Goal: Task Accomplishment & Management: Manage account settings

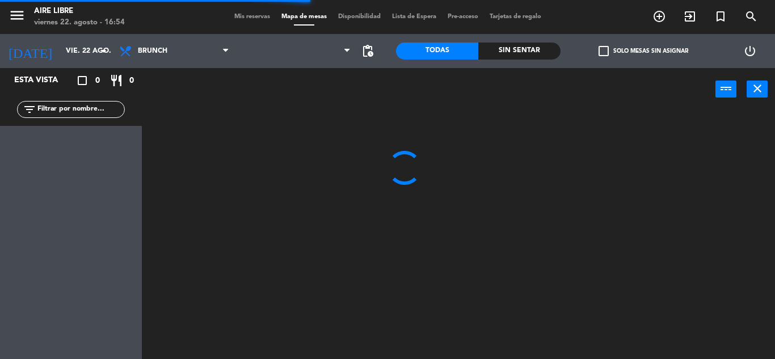
click at [250, 15] on span "Mis reservas" at bounding box center [252, 17] width 47 height 6
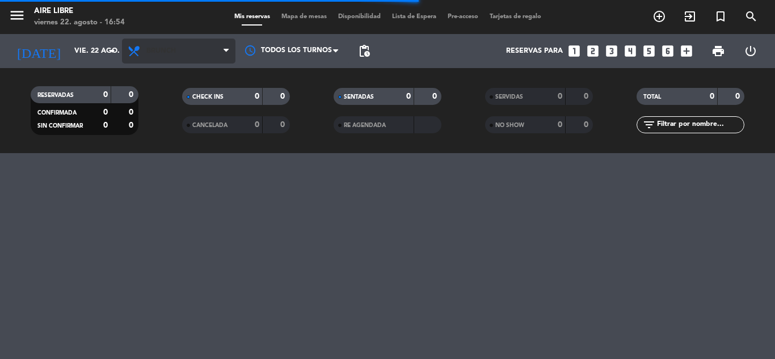
click at [167, 51] on span "Brunch" at bounding box center [161, 51] width 30 height 8
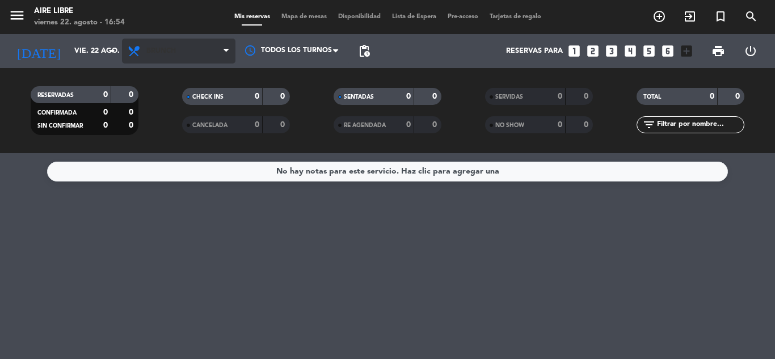
click at [167, 51] on span "Brunch" at bounding box center [161, 51] width 30 height 8
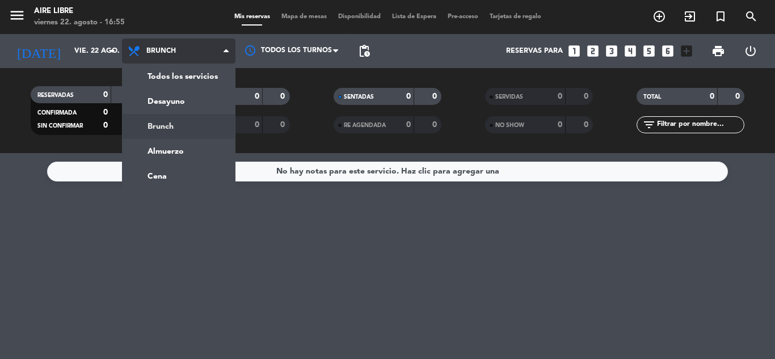
click at [171, 174] on ng-component "menu Aire Libre [DATE] 22. agosto - 16:55 Mis reservas Mapa de mesas Disponibil…" at bounding box center [387, 179] width 775 height 359
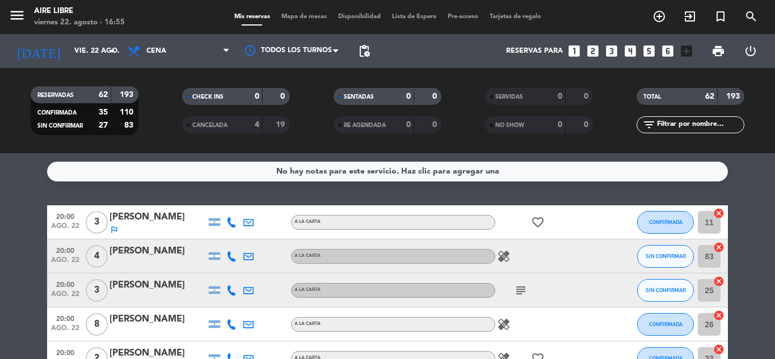
click at [508, 254] on icon "healing" at bounding box center [504, 257] width 14 height 14
click at [519, 288] on icon "subject" at bounding box center [521, 291] width 14 height 14
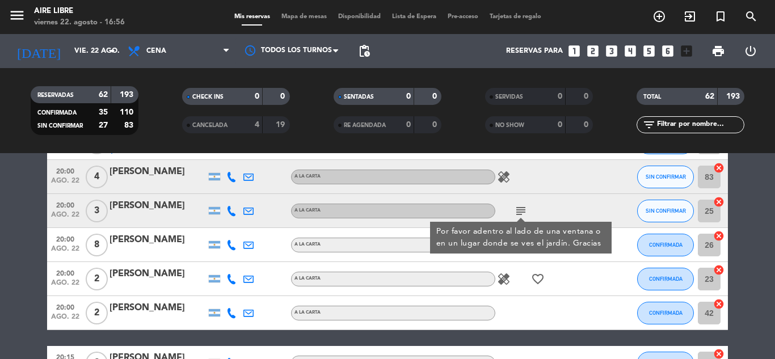
scroll to position [81, 0]
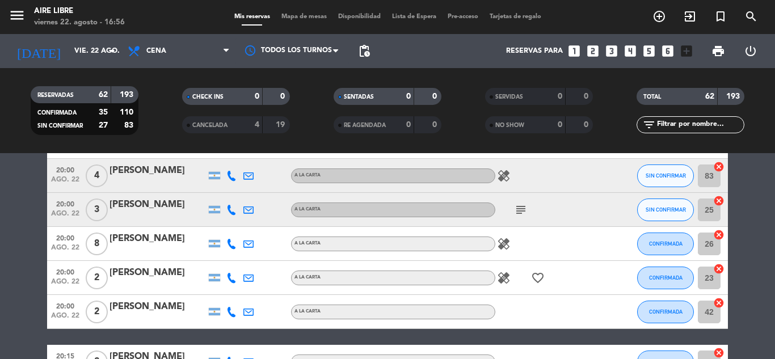
click at [506, 244] on icon "healing" at bounding box center [504, 244] width 14 height 14
click at [509, 281] on icon "healing" at bounding box center [504, 278] width 14 height 14
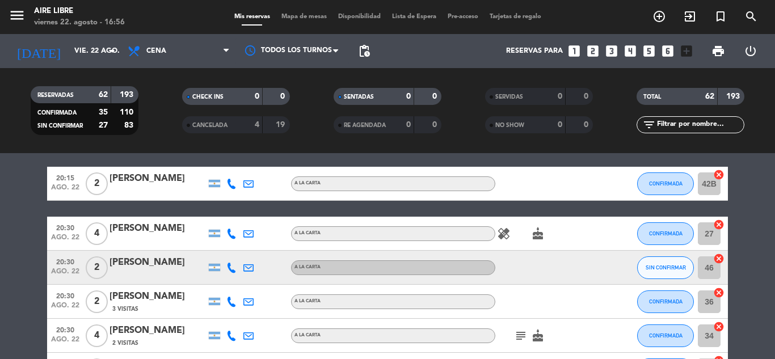
scroll to position [262, 0]
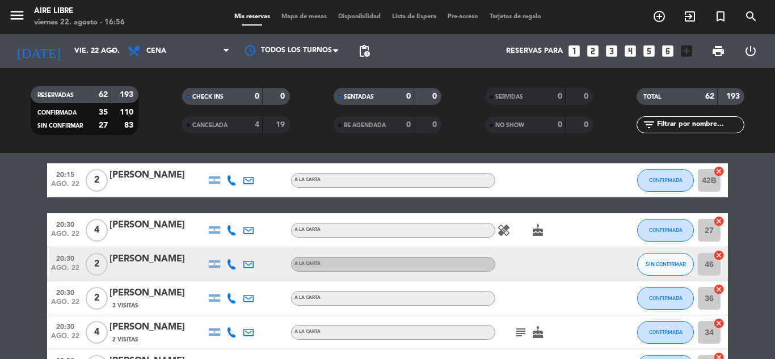
click at [504, 231] on icon "healing" at bounding box center [504, 231] width 14 height 14
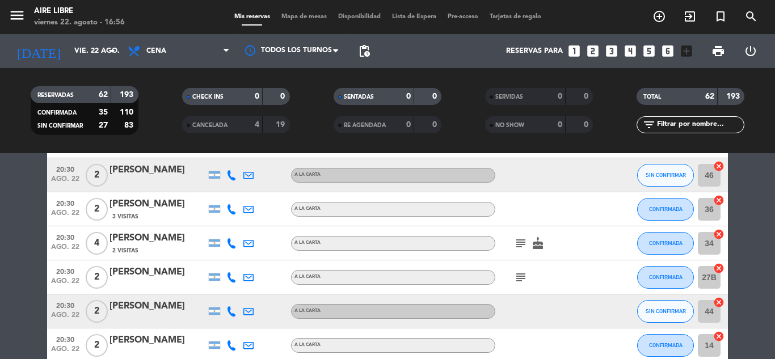
scroll to position [354, 0]
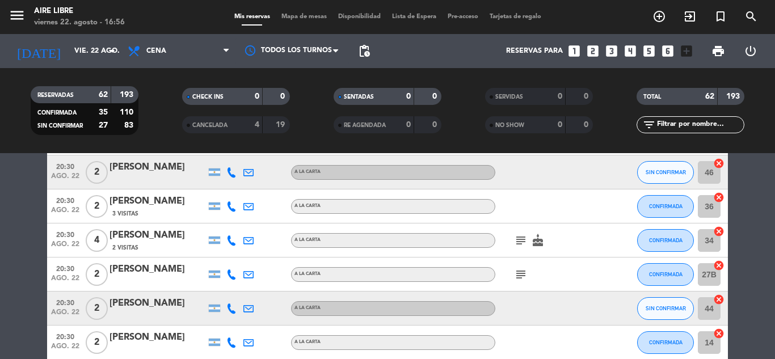
click at [522, 241] on icon "subject" at bounding box center [521, 241] width 14 height 14
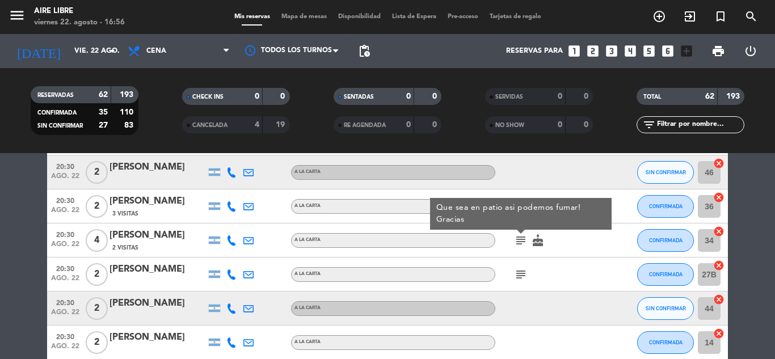
click at [522, 273] on icon "subject" at bounding box center [521, 275] width 14 height 14
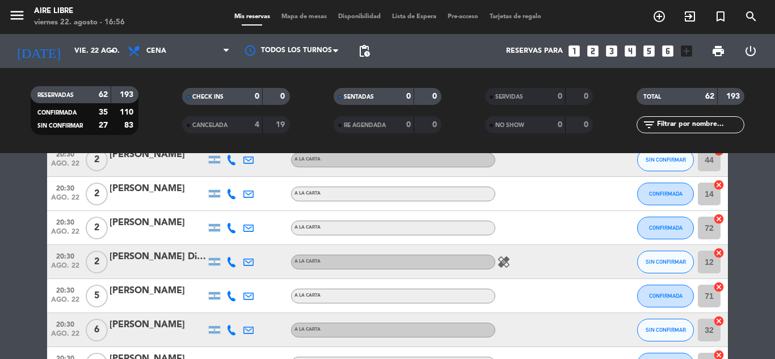
scroll to position [515, 0]
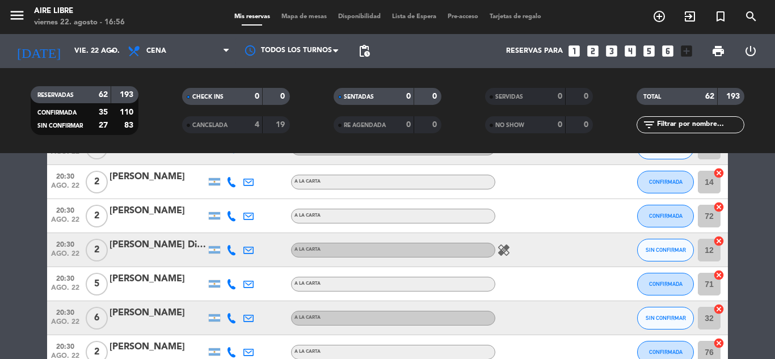
click at [507, 256] on icon "healing" at bounding box center [504, 250] width 14 height 14
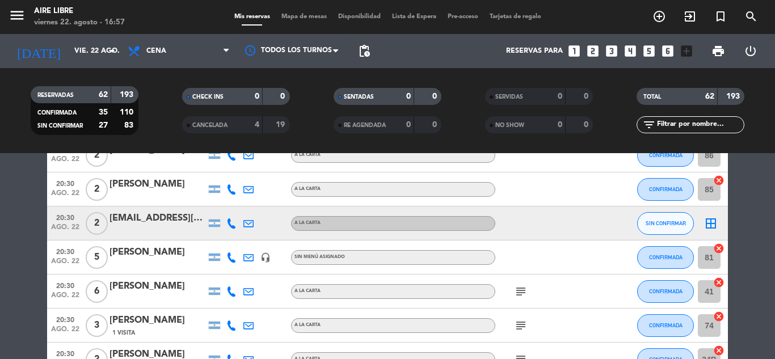
scroll to position [764, 0]
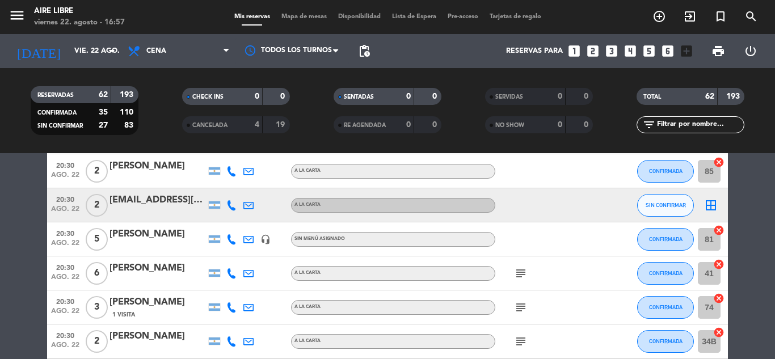
click at [522, 279] on icon "subject" at bounding box center [521, 274] width 14 height 14
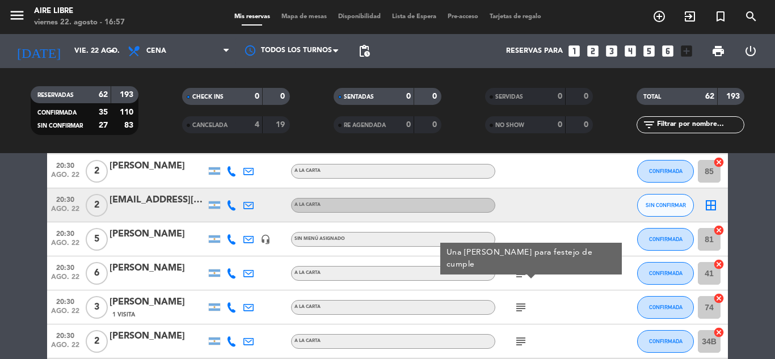
click at [522, 310] on icon "subject" at bounding box center [521, 308] width 14 height 14
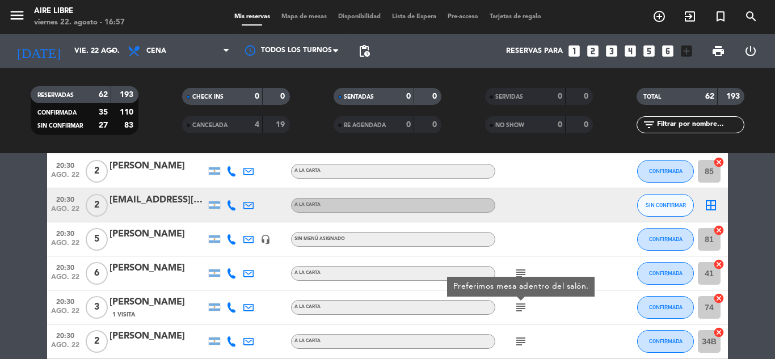
click at [520, 339] on icon "subject" at bounding box center [521, 342] width 14 height 14
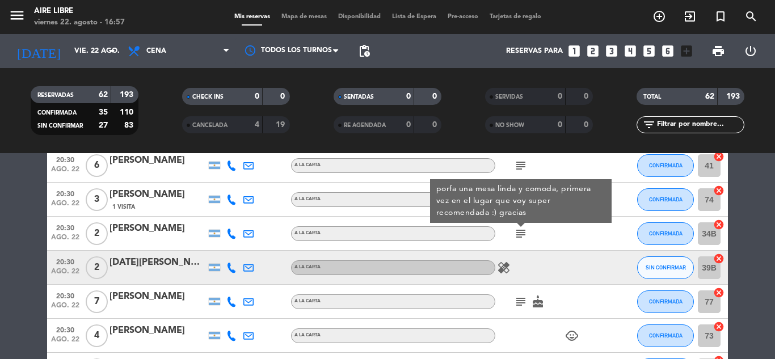
scroll to position [882, 0]
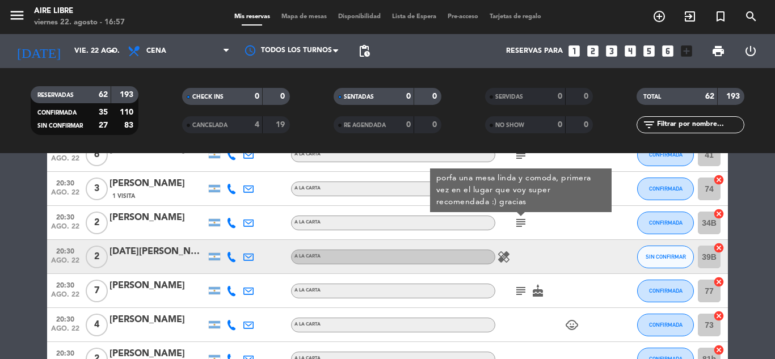
click at [509, 258] on icon "healing" at bounding box center [504, 257] width 14 height 14
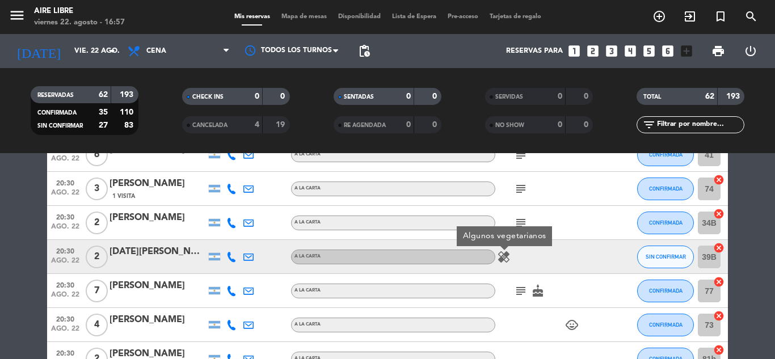
click at [521, 297] on icon "subject" at bounding box center [521, 291] width 14 height 14
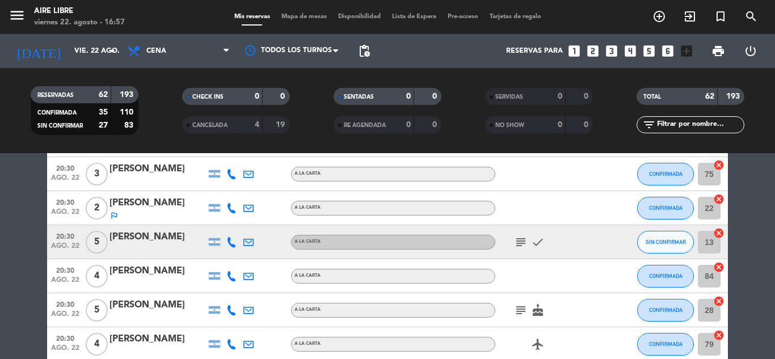
scroll to position [1102, 0]
click at [523, 242] on icon "subject" at bounding box center [521, 242] width 14 height 14
click at [521, 304] on icon "subject" at bounding box center [521, 310] width 14 height 14
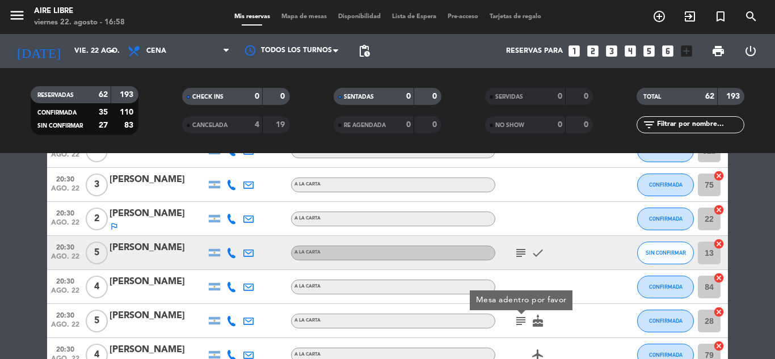
scroll to position [1090, 0]
click at [521, 255] on icon "subject" at bounding box center [521, 254] width 14 height 14
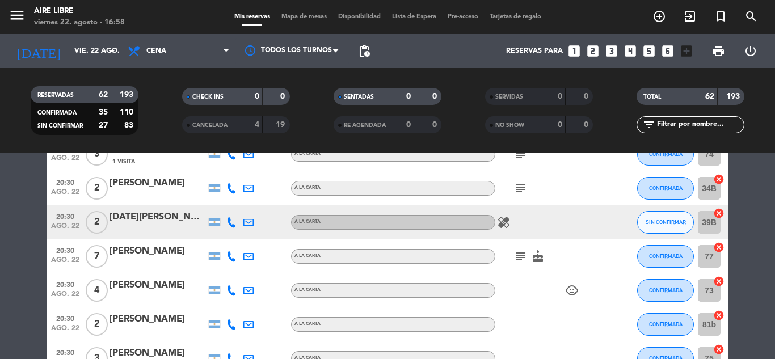
scroll to position [915, 0]
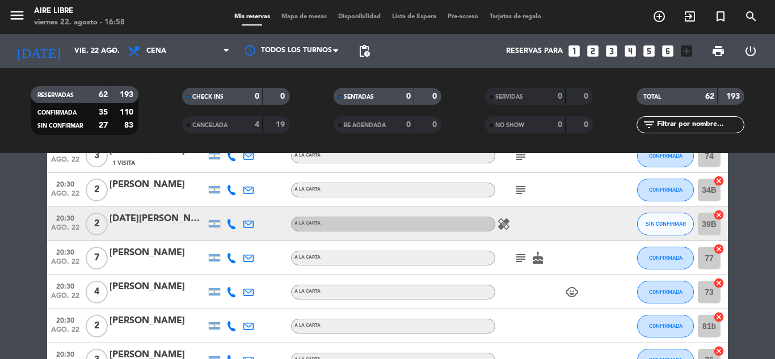
click at [521, 255] on icon "subject" at bounding box center [521, 258] width 14 height 14
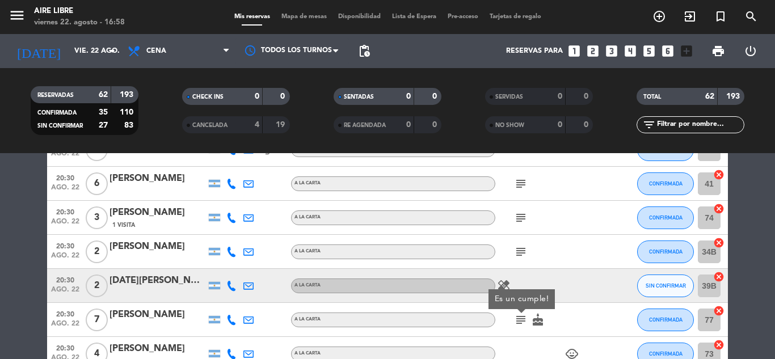
scroll to position [851, 0]
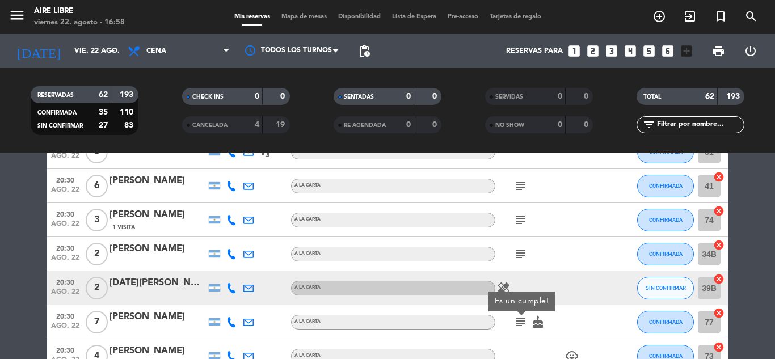
click at [521, 255] on icon "subject" at bounding box center [521, 254] width 14 height 14
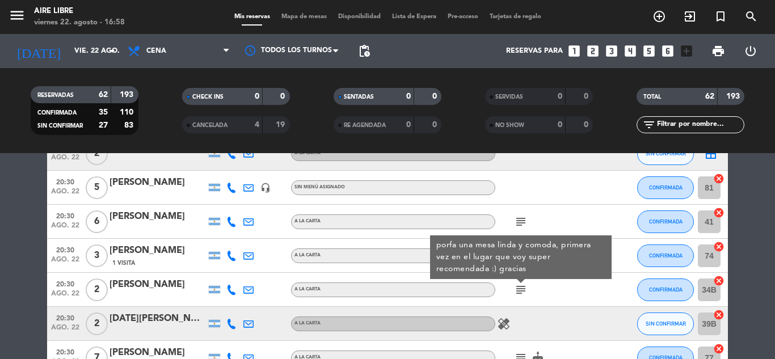
scroll to position [814, 0]
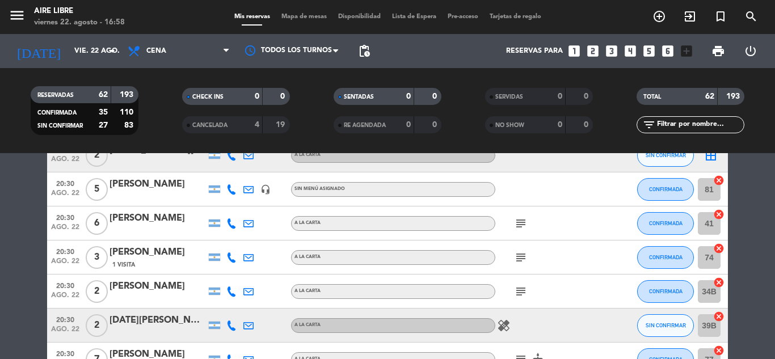
click at [521, 262] on icon "subject" at bounding box center [521, 258] width 14 height 14
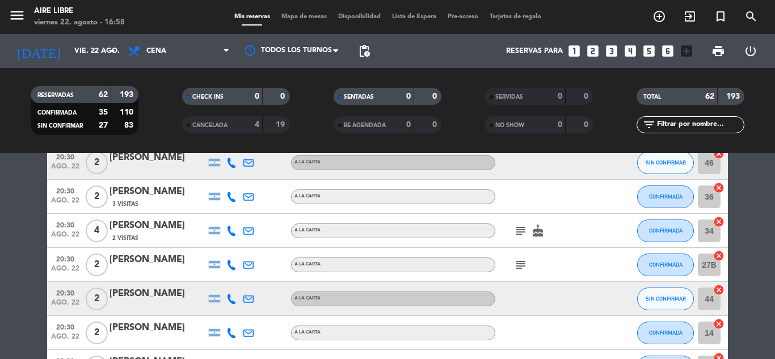
scroll to position [361, 0]
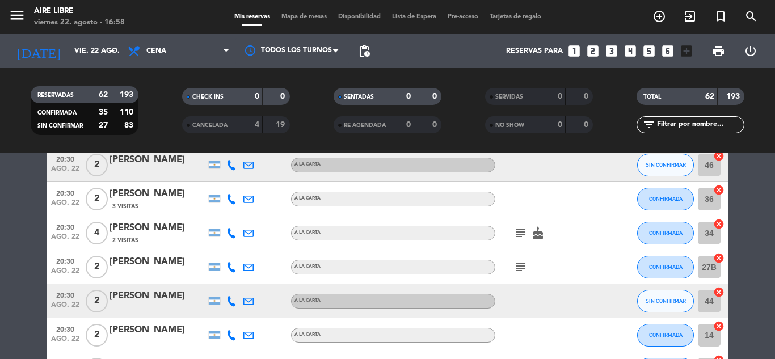
click at [527, 269] on icon "subject" at bounding box center [521, 267] width 14 height 14
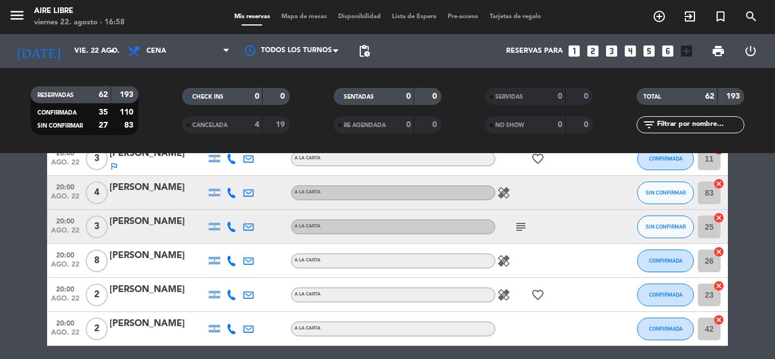
scroll to position [44, 0]
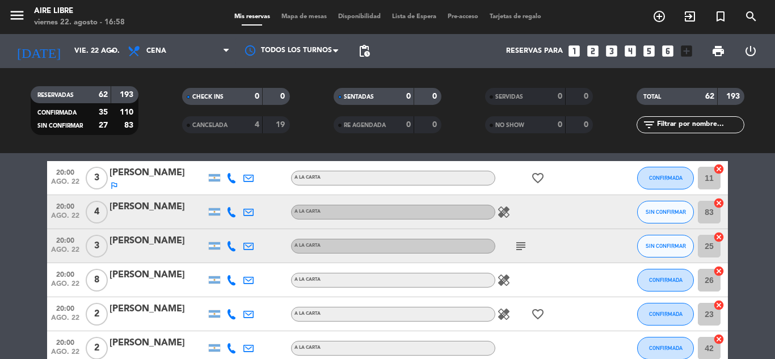
click at [521, 249] on icon "subject" at bounding box center [521, 246] width 14 height 14
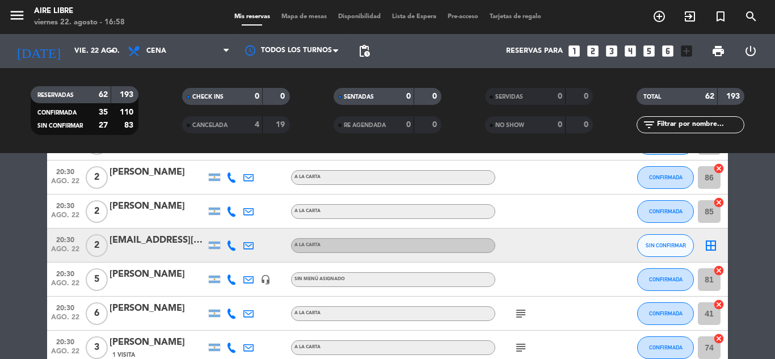
scroll to position [724, 0]
click at [716, 241] on icon "border_all" at bounding box center [711, 245] width 14 height 14
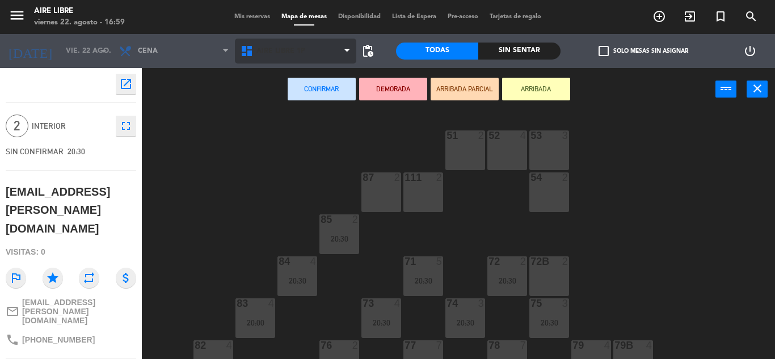
click at [289, 51] on span "Aire Libre 1P" at bounding box center [280, 51] width 49 height 8
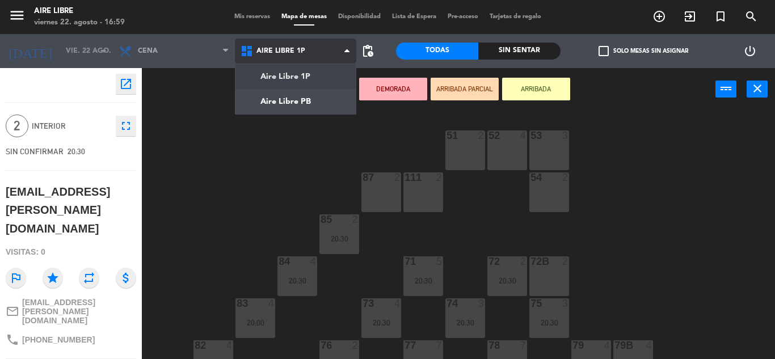
click at [290, 107] on ng-component "menu Aire Libre [DATE] 22. agosto - 16:59 Mis reservas Mapa de mesas Disponibil…" at bounding box center [387, 179] width 775 height 359
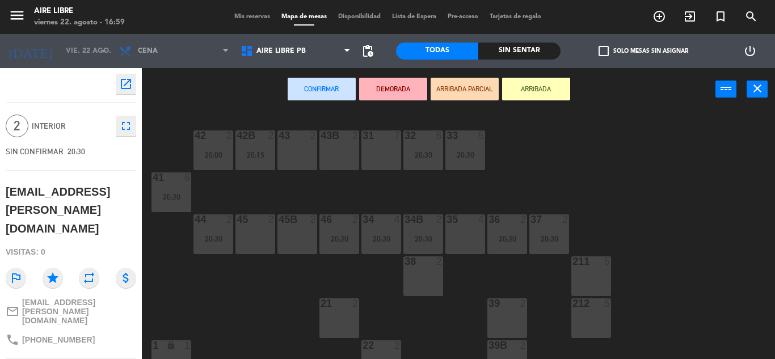
click at [301, 153] on div "43 2" at bounding box center [297, 150] width 40 height 40
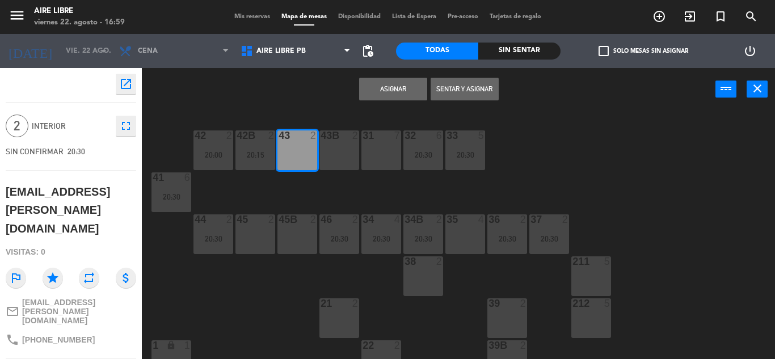
click at [388, 89] on button "Asignar" at bounding box center [393, 89] width 68 height 23
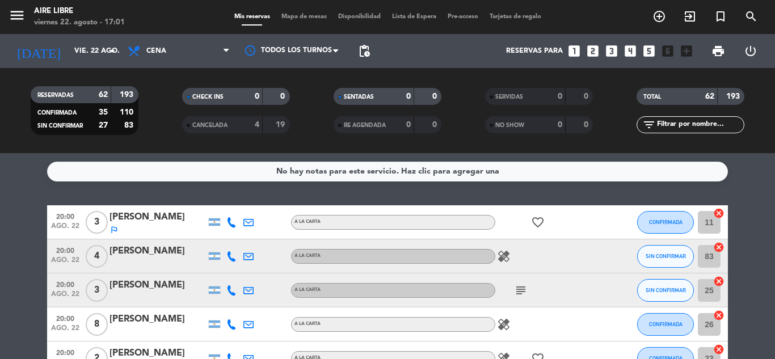
click at [680, 123] on input "text" at bounding box center [700, 125] width 88 height 12
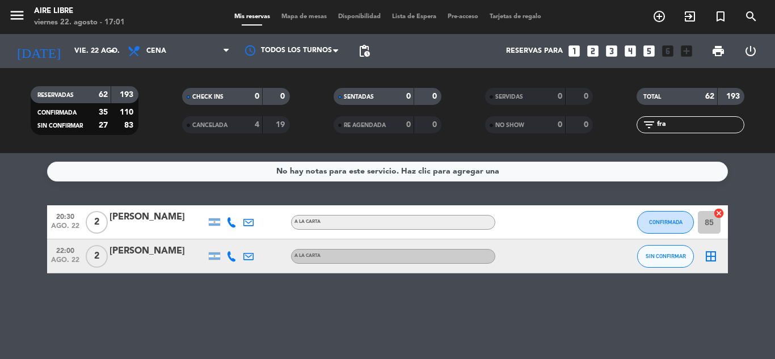
click at [579, 322] on div "No hay notas para este servicio. Haz clic para agregar una 20:30 [DATE] 2 [PERS…" at bounding box center [387, 256] width 775 height 206
click at [667, 221] on span "CONFIRMADA" at bounding box center [665, 222] width 33 height 6
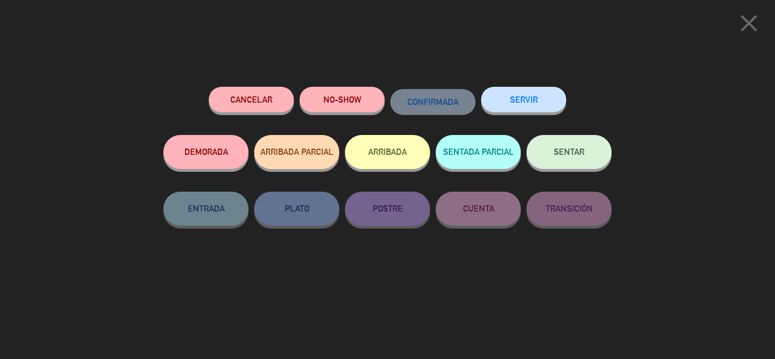
click at [278, 87] on div "Cancelar" at bounding box center [251, 111] width 85 height 48
click at [261, 102] on button "Cancelar" at bounding box center [251, 100] width 85 height 26
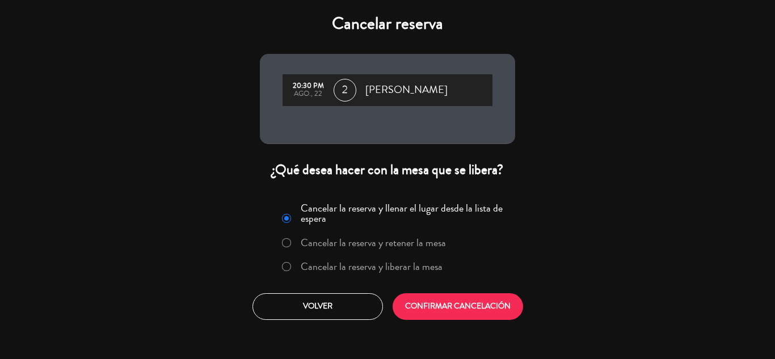
click at [384, 275] on label "Cancelar la reserva y liberar la mesa" at bounding box center [362, 267] width 172 height 20
click at [430, 310] on button "CONFIRMAR CANCELACIÓN" at bounding box center [458, 306] width 130 height 27
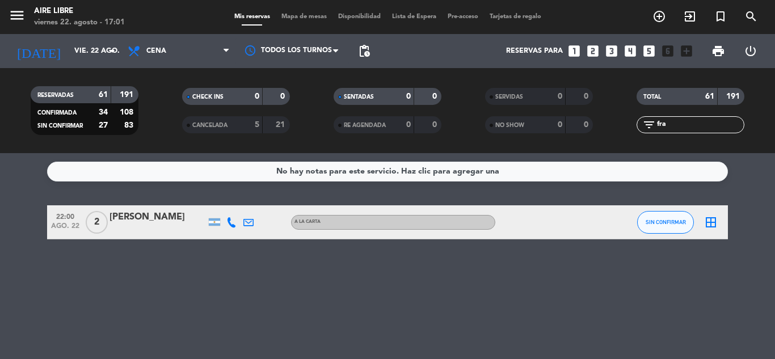
click at [673, 125] on input "fra" at bounding box center [700, 125] width 88 height 12
click at [657, 231] on button "SIN CONFIRMAR" at bounding box center [665, 222] width 57 height 23
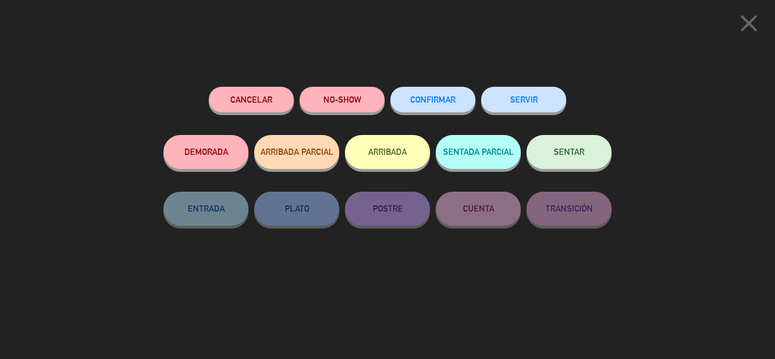
click at [438, 107] on button "CONFIRMAR" at bounding box center [432, 100] width 85 height 26
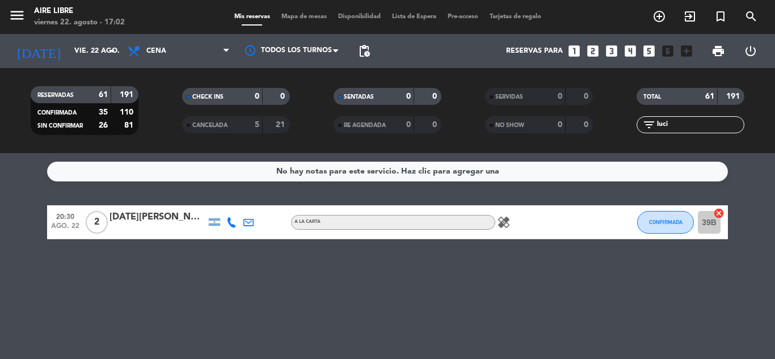
click at [708, 124] on input "luci" at bounding box center [700, 125] width 88 height 12
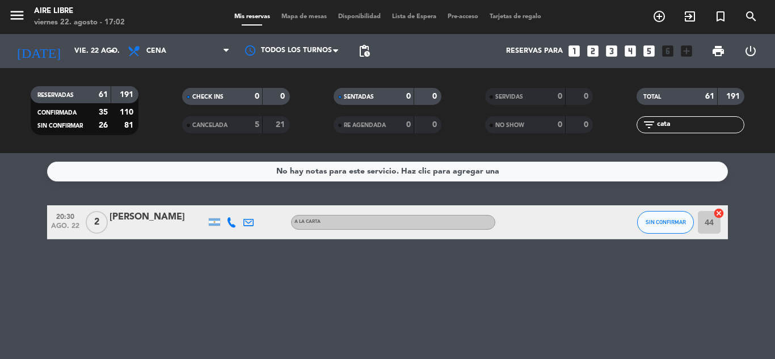
type input "cata"
click at [674, 222] on span "SIN CONFIRMAR" at bounding box center [666, 222] width 40 height 6
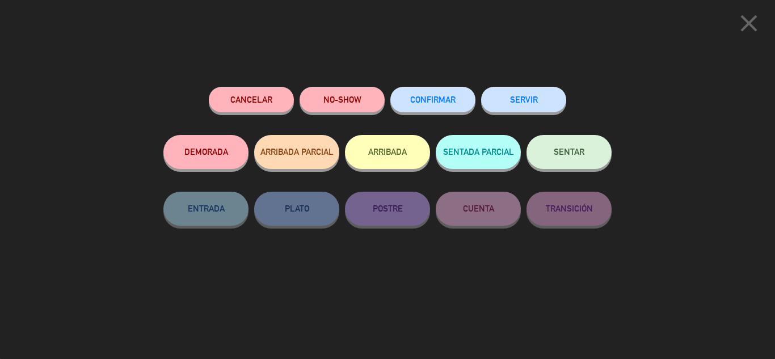
click at [452, 98] on span "CONFIRMAR" at bounding box center [432, 100] width 45 height 10
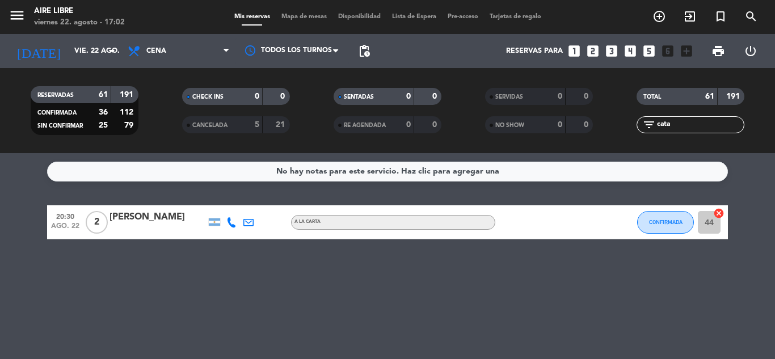
click at [732, 127] on input "cata" at bounding box center [700, 125] width 88 height 12
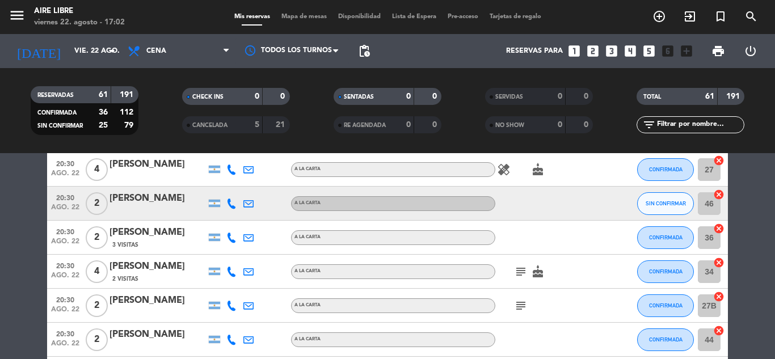
scroll to position [331, 0]
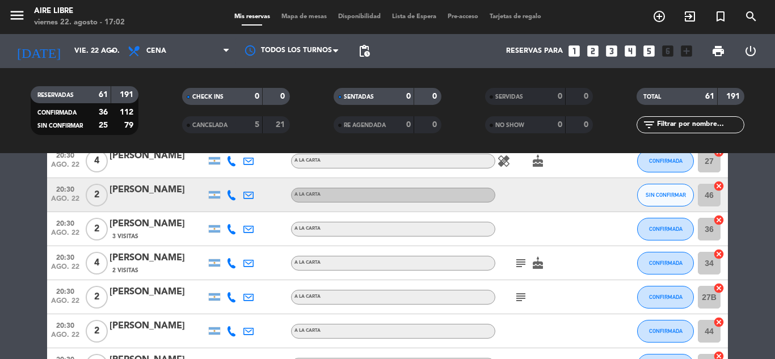
click at [288, 19] on span "Mapa de mesas" at bounding box center [304, 17] width 57 height 6
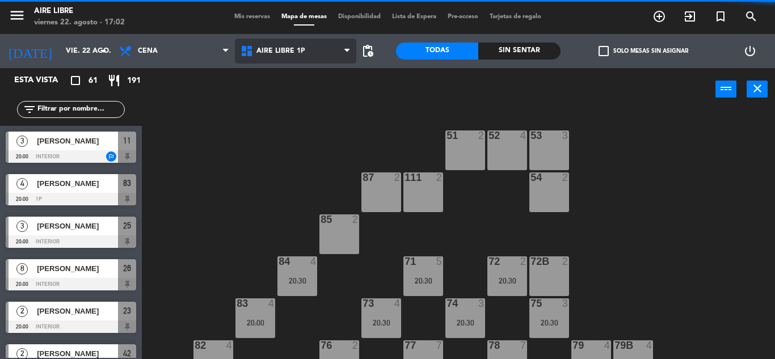
click at [305, 49] on span "Aire Libre 1P" at bounding box center [295, 51] width 121 height 25
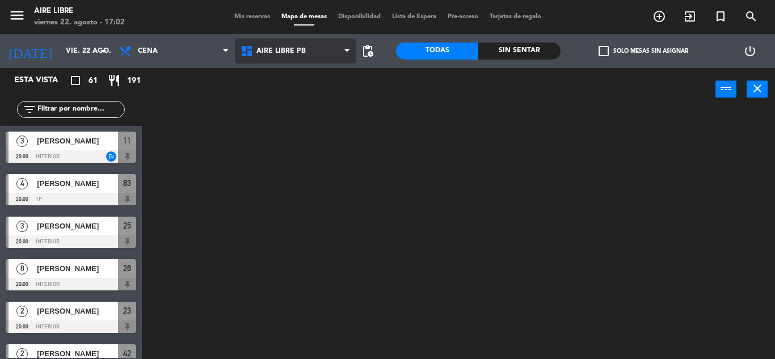
click at [298, 91] on ng-component "menu Aire Libre [DATE] 22. agosto - 17:02 Mis reservas Mapa de mesas Disponibil…" at bounding box center [387, 179] width 775 height 359
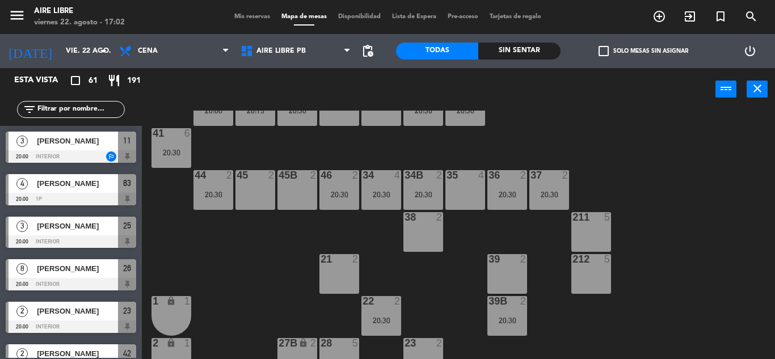
scroll to position [45, 0]
click at [407, 182] on div "34B 2 20:30" at bounding box center [423, 190] width 40 height 40
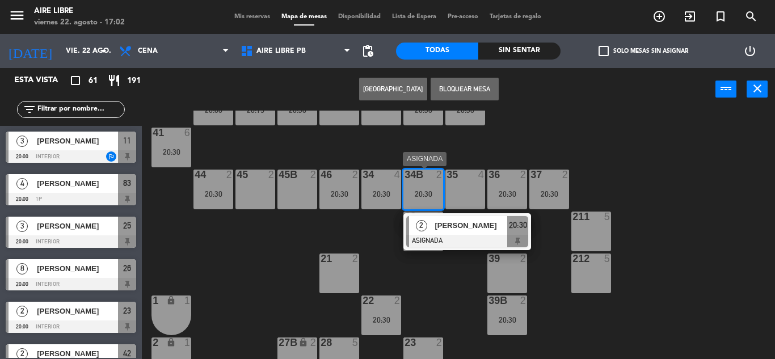
click at [460, 233] on div "[PERSON_NAME]" at bounding box center [470, 225] width 74 height 19
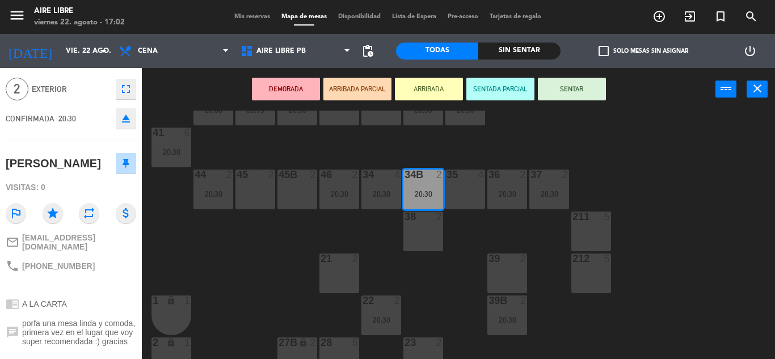
scroll to position [22, 0]
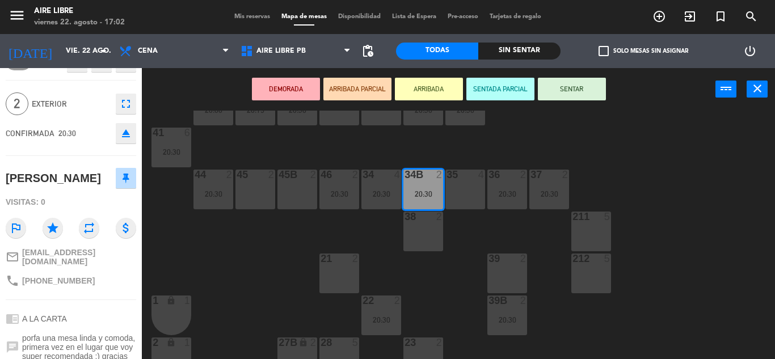
click at [123, 140] on icon "eject" at bounding box center [126, 134] width 14 height 14
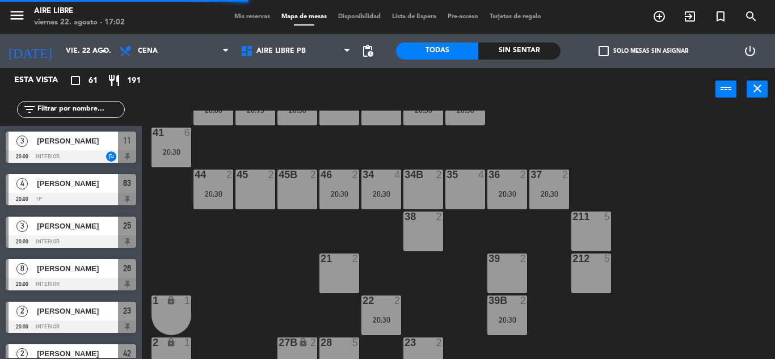
scroll to position [0, 0]
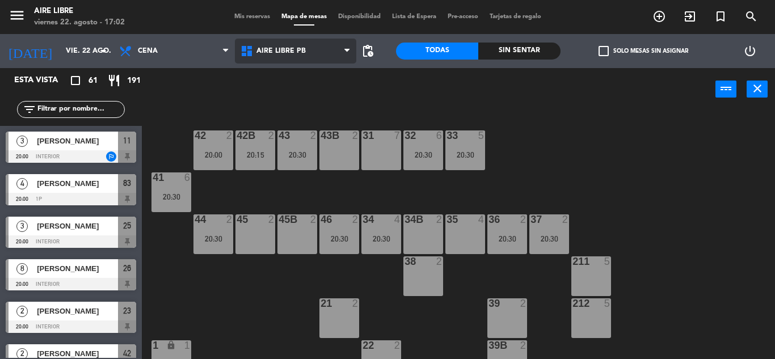
click at [297, 50] on span "Aire Libre PB" at bounding box center [280, 51] width 49 height 8
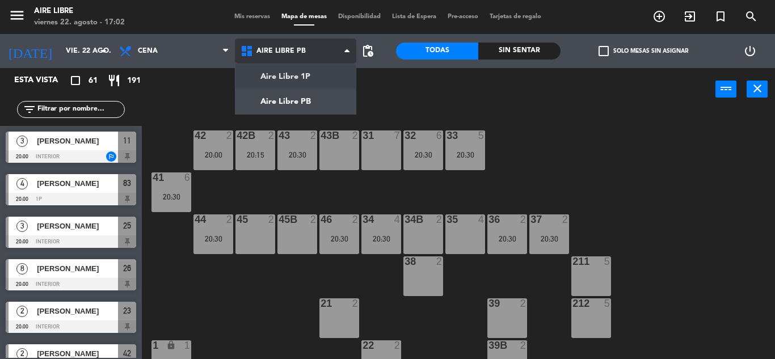
click at [304, 74] on ng-component "menu Aire Libre [DATE] 22. agosto - 17:02 Mis reservas Mapa de mesas Disponibil…" at bounding box center [387, 179] width 775 height 359
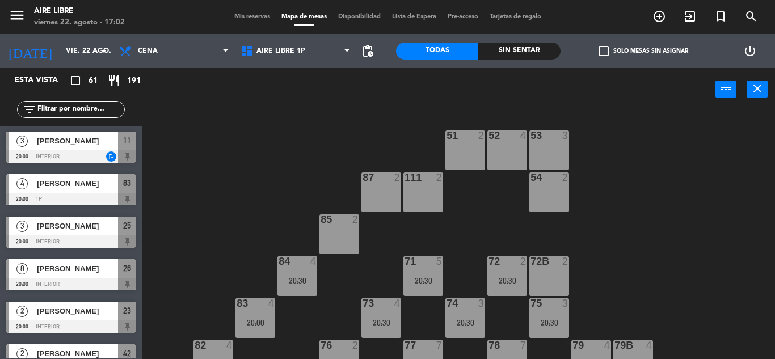
click at [606, 46] on span "check_box_outline_blank" at bounding box center [604, 51] width 10 height 10
click at [643, 51] on input "check_box_outline_blank Solo mesas sin asignar" at bounding box center [643, 51] width 0 height 0
click at [124, 140] on div at bounding box center [127, 141] width 18 height 19
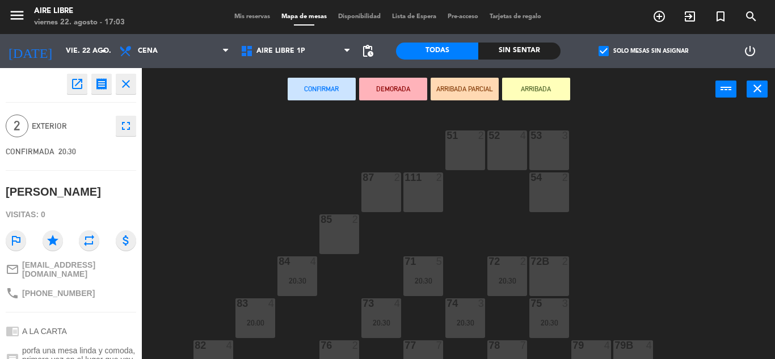
click at [335, 239] on div "85 2" at bounding box center [339, 234] width 40 height 40
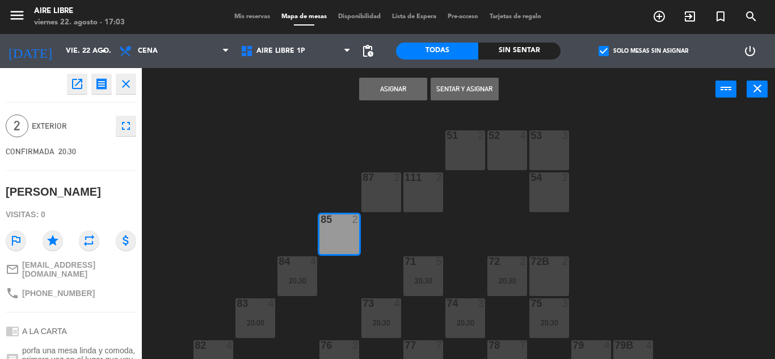
click at [417, 83] on button "Asignar" at bounding box center [393, 89] width 68 height 23
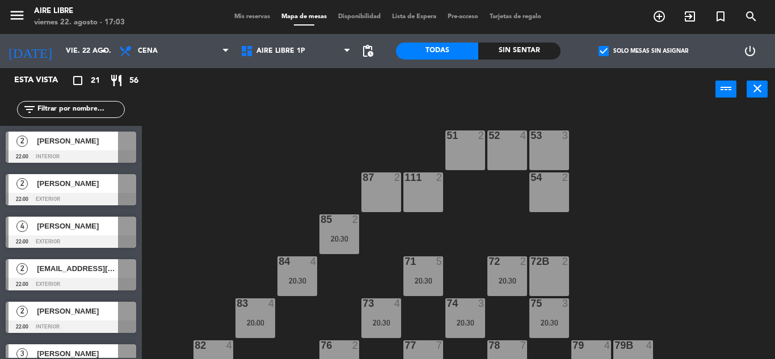
click at [69, 109] on input "text" at bounding box center [80, 109] width 88 height 12
click at [599, 60] on div "check_box Solo mesas sin asignar" at bounding box center [643, 51] width 165 height 34
click at [599, 53] on span "check_box" at bounding box center [604, 51] width 10 height 10
click at [643, 51] on input "check_box Solo mesas sin asignar" at bounding box center [643, 51] width 0 height 0
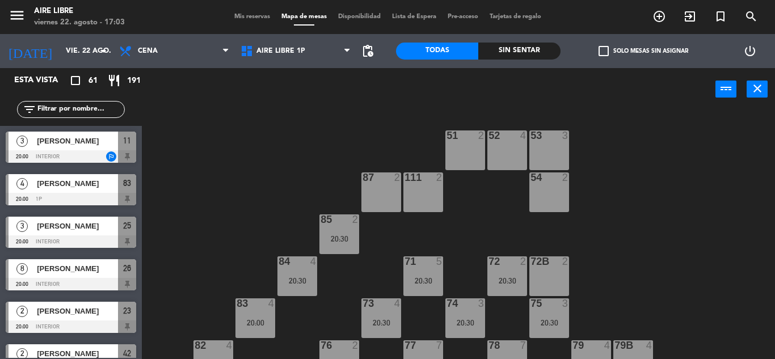
click at [239, 10] on div "menu Aire Libre [DATE] 22. agosto - 17:03 Mis reservas Mapa de mesas Disponibil…" at bounding box center [387, 17] width 775 height 34
click at [239, 14] on span "Mis reservas" at bounding box center [252, 17] width 47 height 6
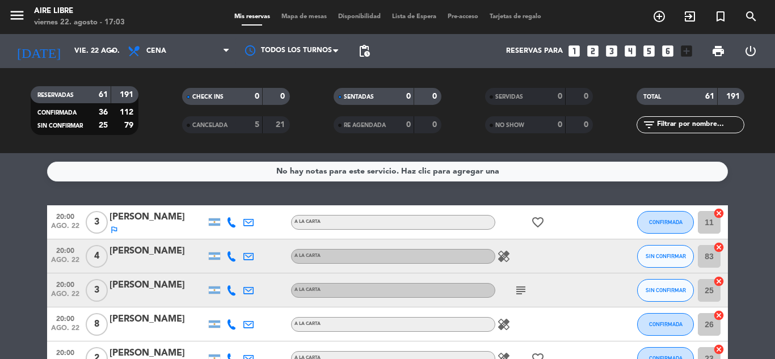
click at [668, 133] on div "filter_list" at bounding box center [691, 124] width 108 height 17
click at [666, 121] on input "text" at bounding box center [700, 125] width 88 height 12
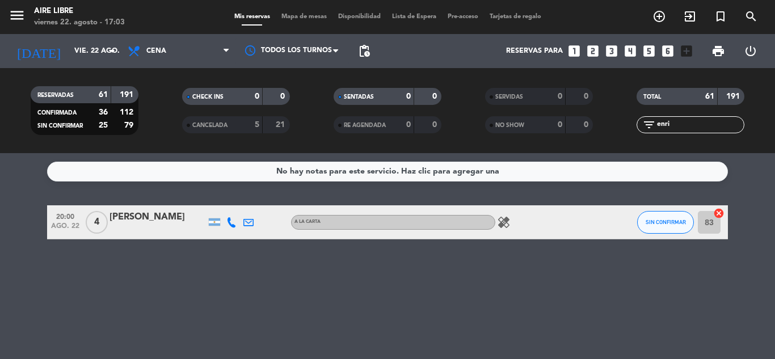
type input "enri"
click at [664, 224] on span "SIN CONFIRMAR" at bounding box center [666, 222] width 40 height 6
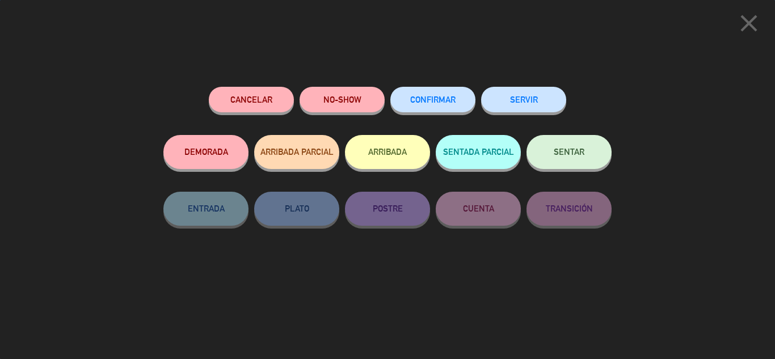
click at [433, 104] on button "CONFIRMAR" at bounding box center [432, 100] width 85 height 26
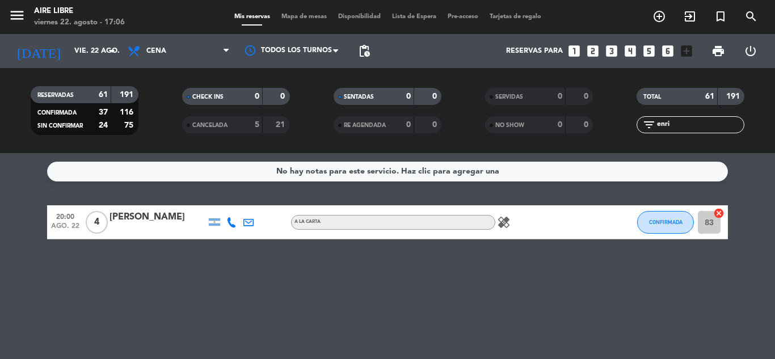
click at [669, 290] on div "No hay notas para este servicio. Haz clic para agregar una 20:00 [DATE] 4 [PERS…" at bounding box center [387, 256] width 775 height 206
click at [696, 125] on input "enri" at bounding box center [700, 125] width 88 height 12
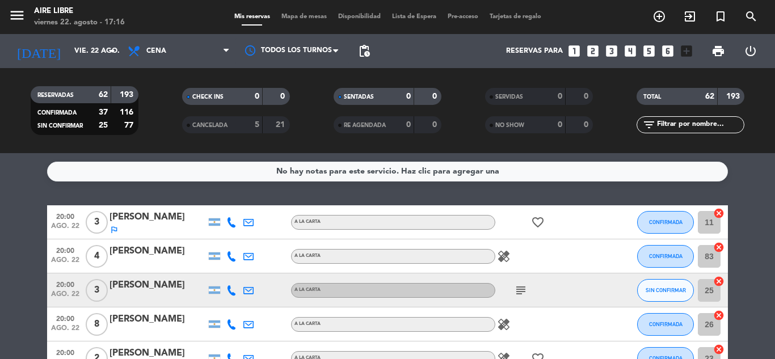
click at [298, 17] on span "Mapa de mesas" at bounding box center [304, 17] width 57 height 6
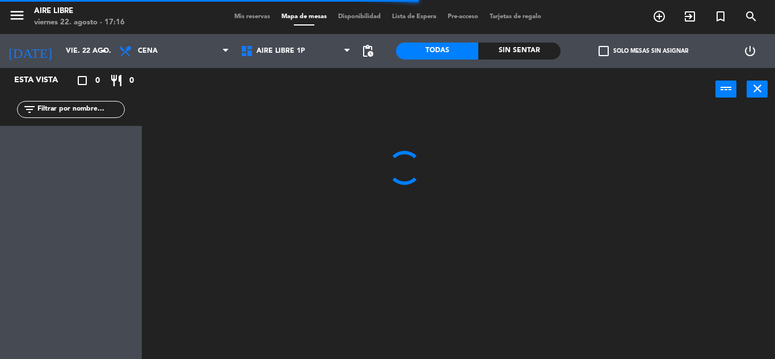
click at [604, 56] on span "check_box_outline_blank" at bounding box center [604, 51] width 10 height 10
click at [643, 51] on input "check_box_outline_blank Solo mesas sin asignar" at bounding box center [643, 51] width 0 height 0
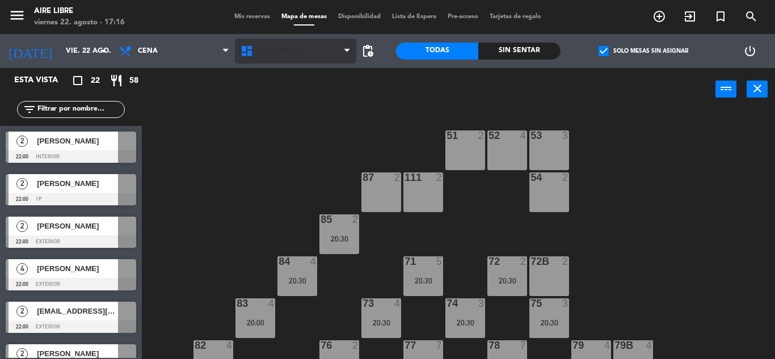
click at [281, 50] on span "Aire Libre 1P" at bounding box center [280, 51] width 49 height 8
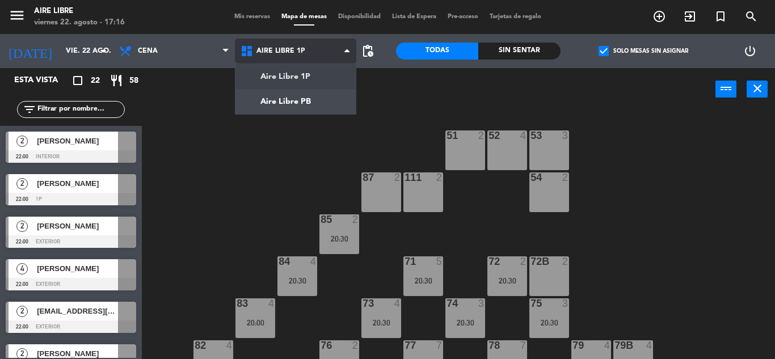
click at [280, 99] on ng-component "menu Aire Libre [DATE] 22. agosto - 17:16 Mis reservas Mapa de mesas Disponibil…" at bounding box center [387, 179] width 775 height 359
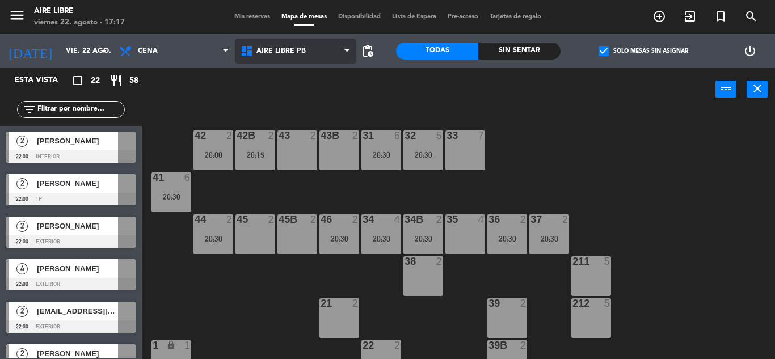
click at [290, 57] on span "Aire Libre PB" at bounding box center [295, 51] width 121 height 25
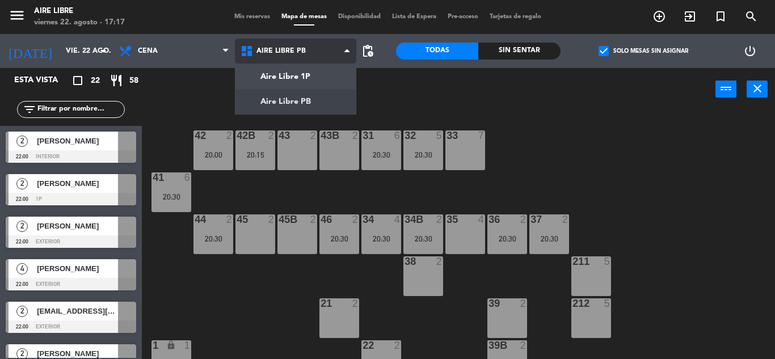
click at [302, 73] on ng-component "menu Aire Libre [DATE] 22. agosto - 17:17 Mis reservas Mapa de mesas Disponibil…" at bounding box center [387, 179] width 775 height 359
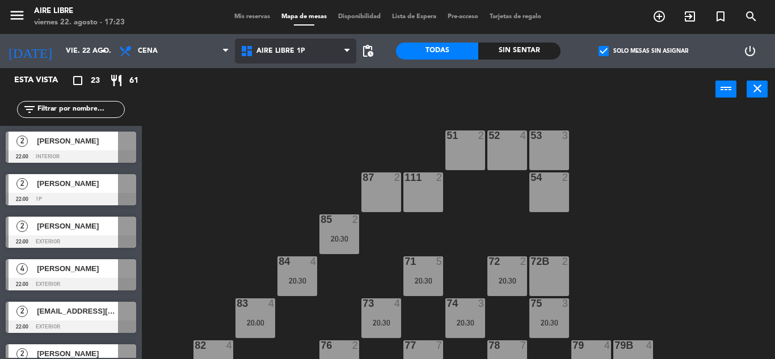
click at [274, 58] on span "Aire Libre 1P" at bounding box center [295, 51] width 121 height 25
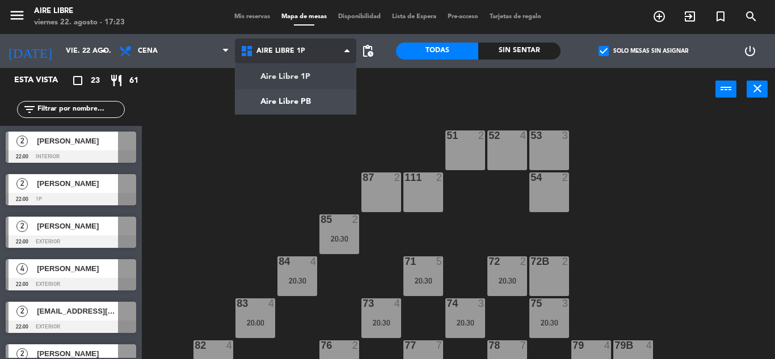
click at [256, 102] on ng-component "menu Aire Libre [DATE] 22. agosto - 17:23 Mis reservas Mapa de mesas Disponibil…" at bounding box center [387, 179] width 775 height 359
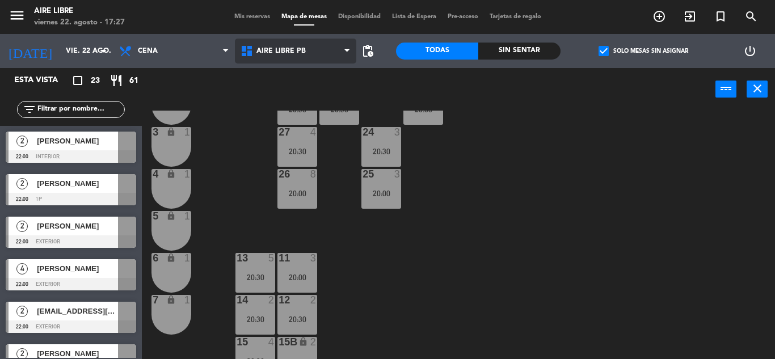
scroll to position [315, 0]
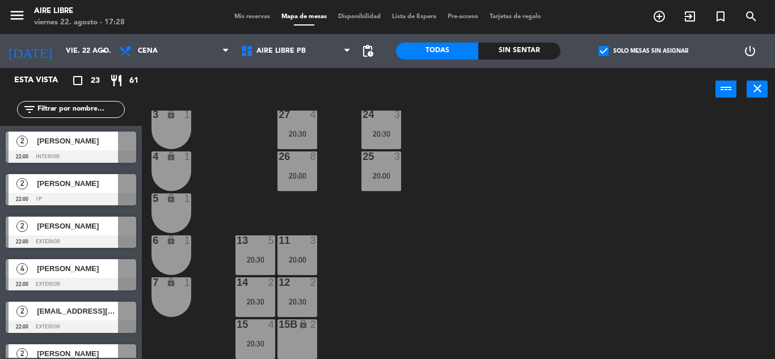
click at [252, 14] on span "Mis reservas" at bounding box center [252, 17] width 47 height 6
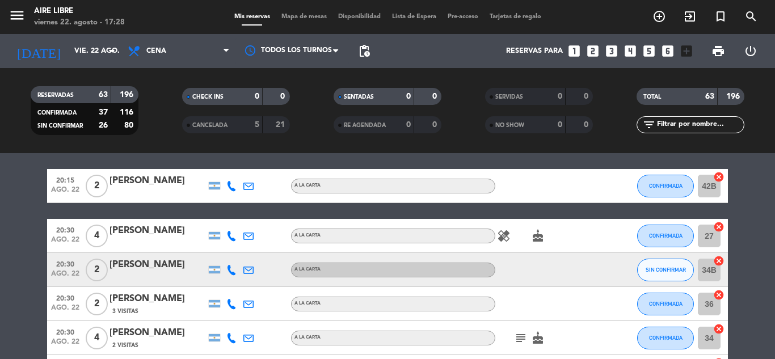
scroll to position [253, 0]
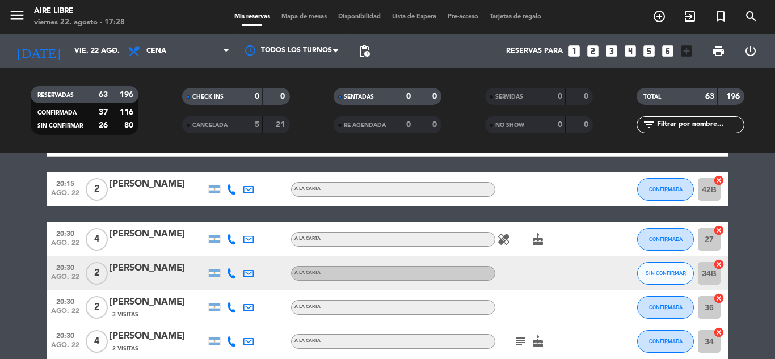
click at [311, 14] on span "Mapa de mesas" at bounding box center [304, 17] width 57 height 6
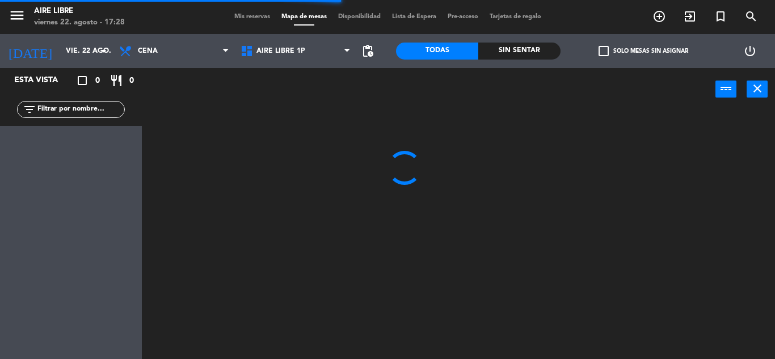
click at [607, 50] on span "check_box_outline_blank" at bounding box center [604, 51] width 10 height 10
click at [643, 51] on input "check_box_outline_blank Solo mesas sin asignar" at bounding box center [643, 51] width 0 height 0
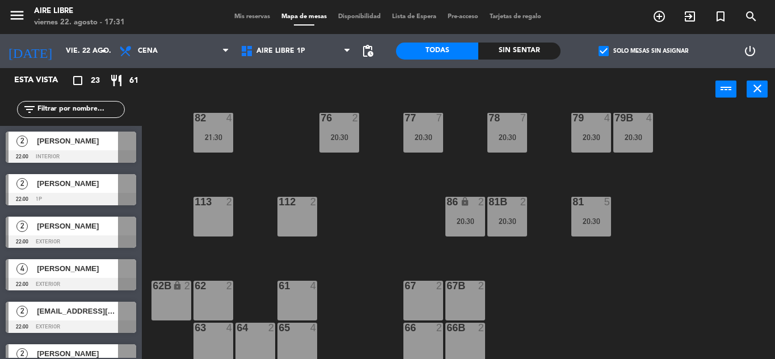
scroll to position [231, 0]
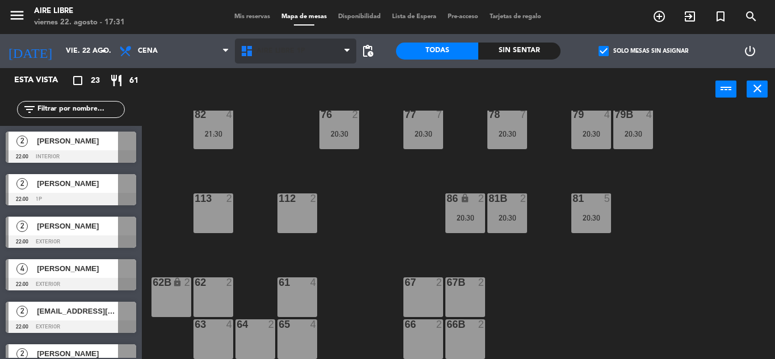
click at [269, 50] on span "Aire Libre 1P" at bounding box center [280, 51] width 49 height 8
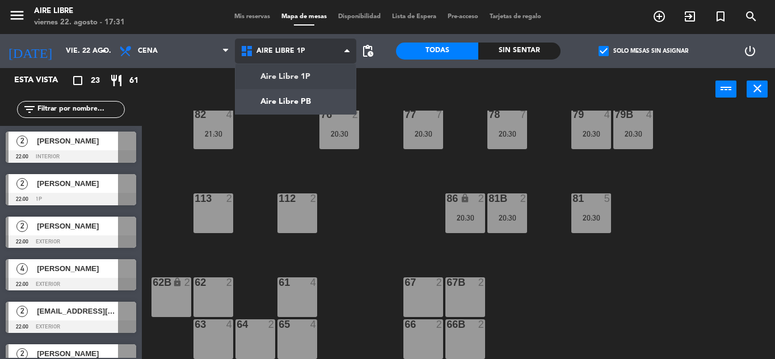
click at [303, 110] on ng-component "menu Aire Libre [DATE] 22. agosto - 17:31 Mis reservas Mapa de mesas Disponibil…" at bounding box center [387, 179] width 775 height 359
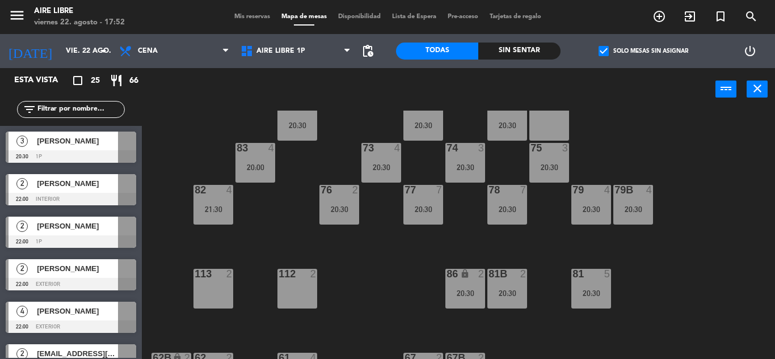
scroll to position [158, 0]
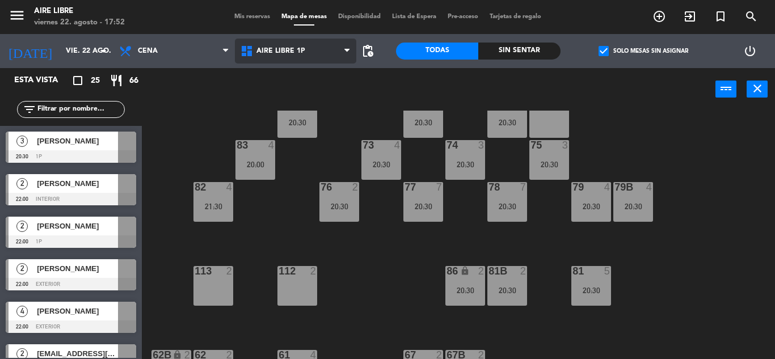
click at [269, 47] on span "Aire Libre 1P" at bounding box center [280, 51] width 49 height 8
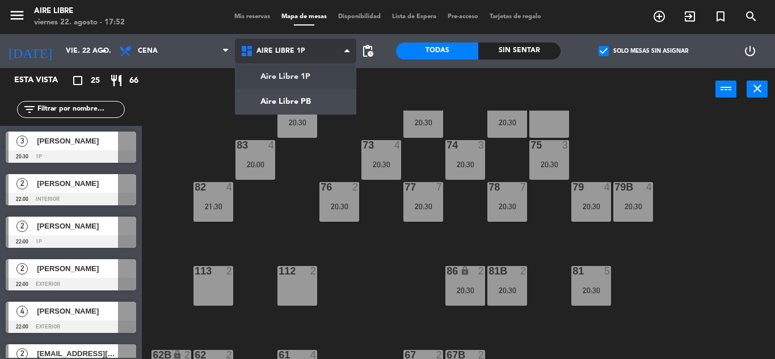
click at [277, 106] on ng-component "menu Aire Libre [DATE] 22. agosto - 17:52 Mis reservas Mapa de mesas Disponibil…" at bounding box center [387, 179] width 775 height 359
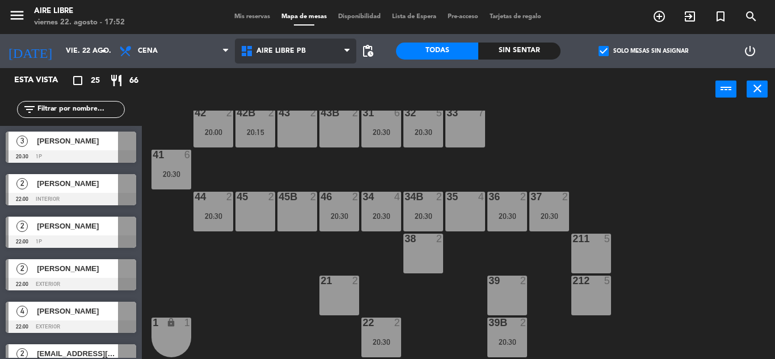
scroll to position [35, 0]
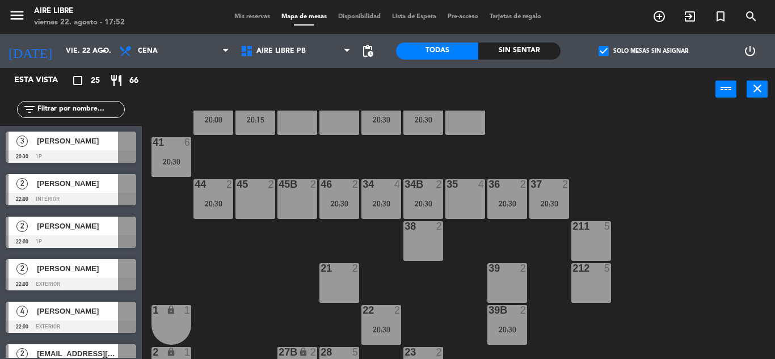
click at [96, 152] on div at bounding box center [71, 156] width 130 height 12
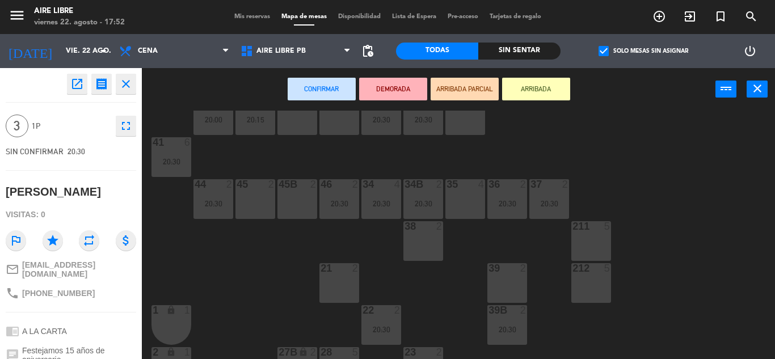
click at [252, 200] on div "45 2" at bounding box center [255, 199] width 40 height 40
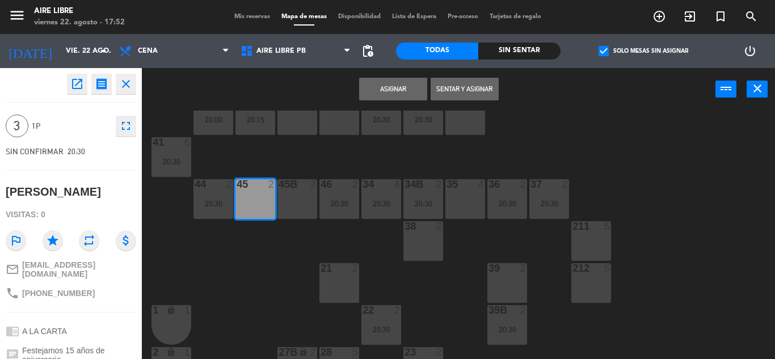
click at [298, 202] on div "45B 2" at bounding box center [297, 199] width 40 height 40
click at [395, 86] on button "Asignar" at bounding box center [393, 89] width 68 height 23
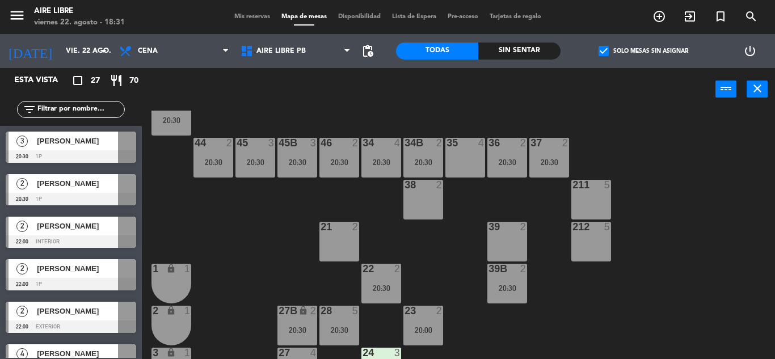
scroll to position [73, 0]
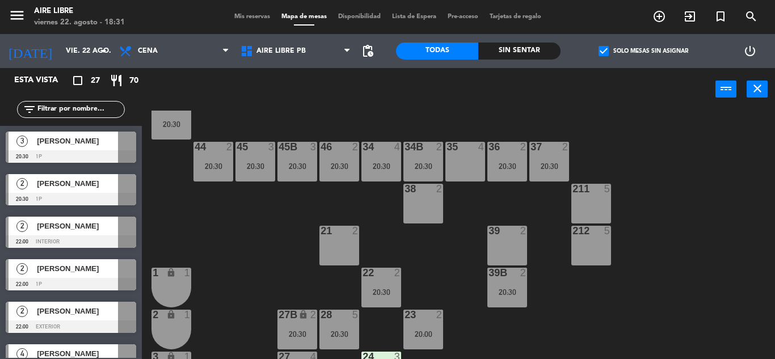
click at [79, 146] on span "[PERSON_NAME]" at bounding box center [77, 141] width 81 height 12
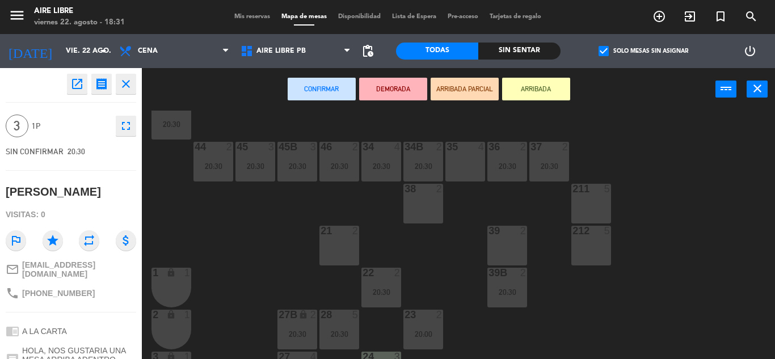
click at [466, 165] on div "35 4" at bounding box center [465, 162] width 40 height 40
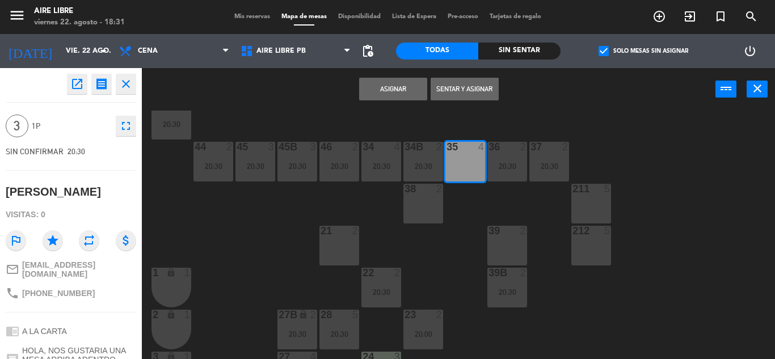
click at [394, 91] on button "Asignar" at bounding box center [393, 89] width 68 height 23
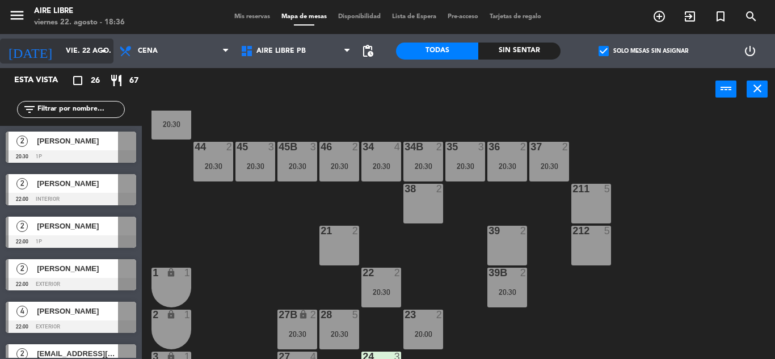
click at [78, 52] on input "vie. 22 ago." at bounding box center [108, 50] width 96 height 19
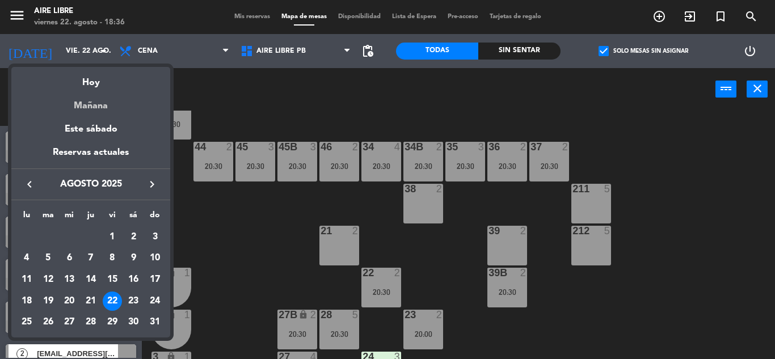
click at [82, 109] on div "Mañana" at bounding box center [90, 101] width 159 height 23
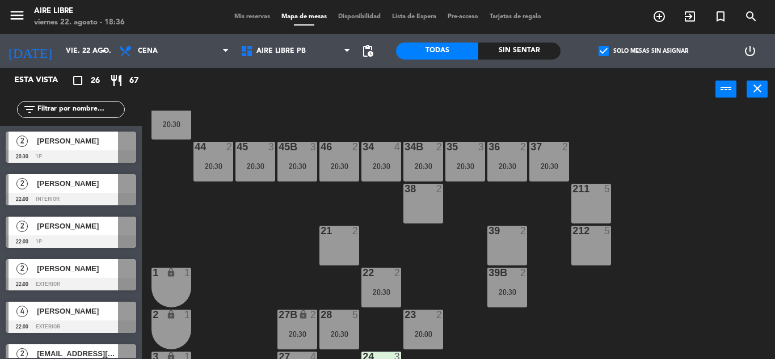
type input "sáb. 23 ago."
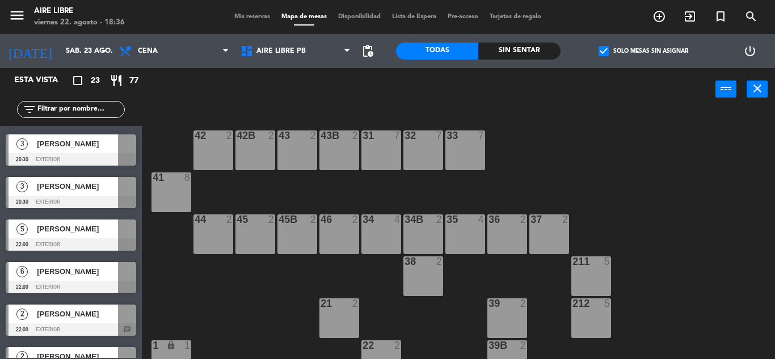
scroll to position [0, 0]
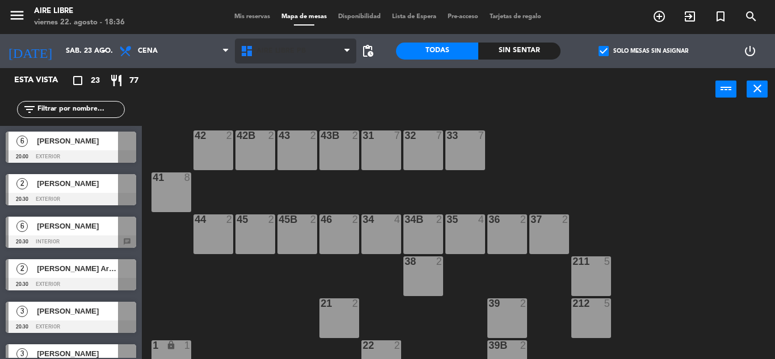
click at [275, 57] on span "Aire Libre PB" at bounding box center [295, 51] width 121 height 25
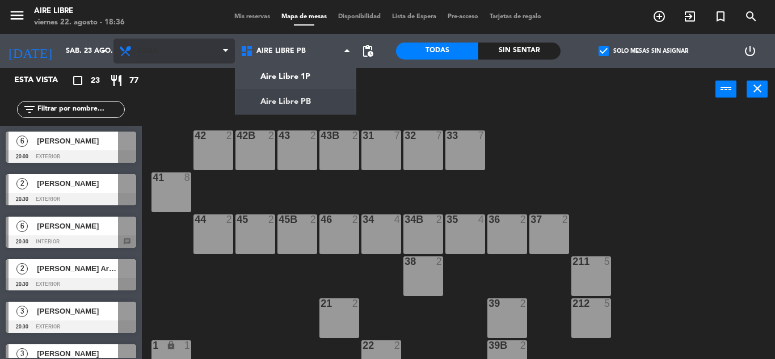
click at [170, 49] on span "Cena" at bounding box center [173, 51] width 121 height 25
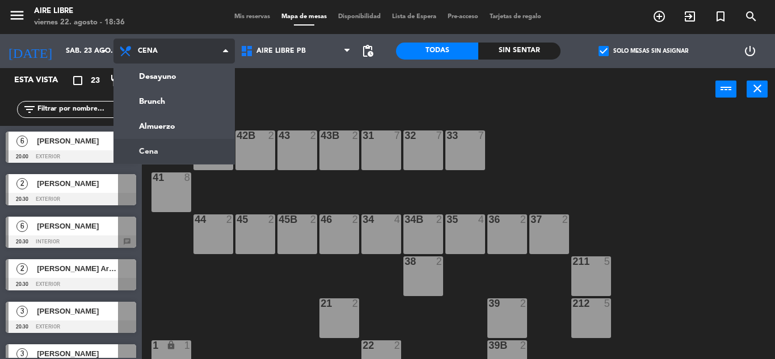
click at [141, 81] on ng-component "menu Aire Libre [DATE] 22. agosto - 18:36 Mis reservas Mapa de mesas Disponibil…" at bounding box center [387, 179] width 775 height 359
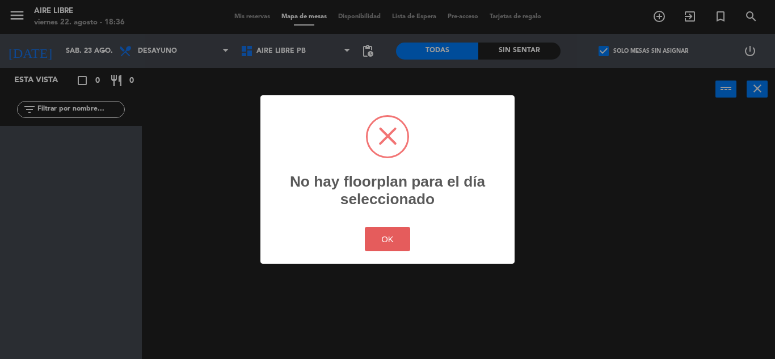
click at [382, 234] on button "OK" at bounding box center [388, 239] width 46 height 24
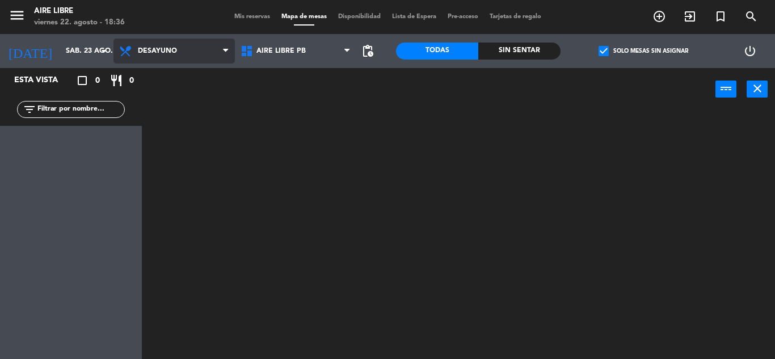
click at [171, 45] on span "Desayuno" at bounding box center [173, 51] width 121 height 25
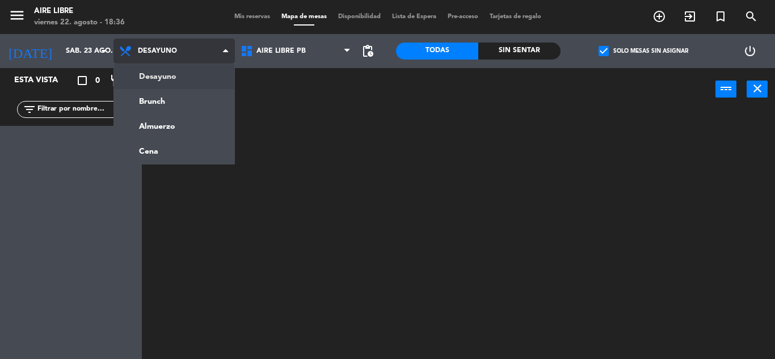
click at [150, 111] on ng-component "menu Aire Libre [DATE] 22. agosto - 18:36 Mis reservas Mapa de mesas Disponibil…" at bounding box center [387, 179] width 775 height 359
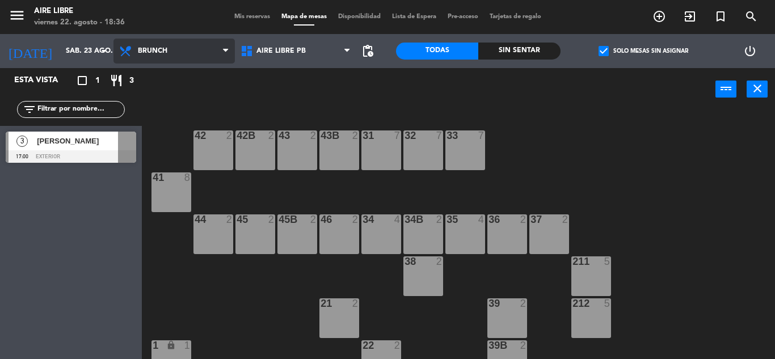
click at [175, 46] on span "Brunch" at bounding box center [173, 51] width 121 height 25
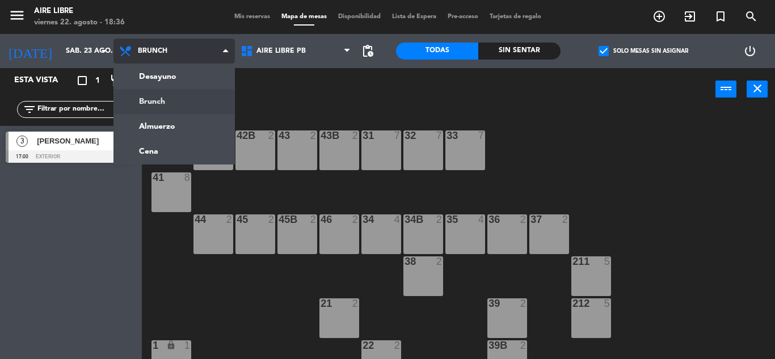
click at [146, 128] on ng-component "menu Aire Libre [DATE] 22. agosto - 18:36 Mis reservas Mapa de mesas Disponibil…" at bounding box center [387, 179] width 775 height 359
